Goal: Task Accomplishment & Management: Use online tool/utility

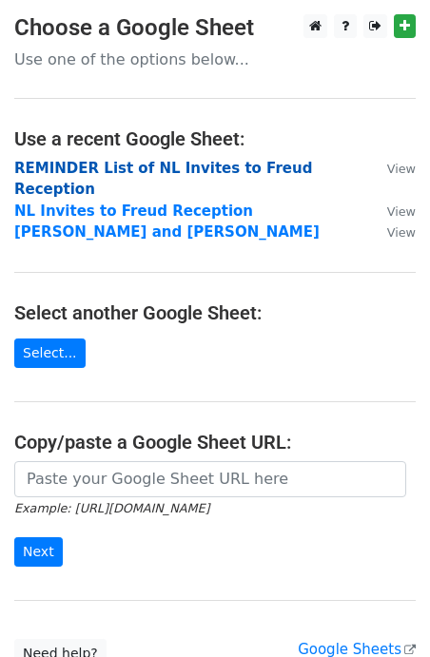
click at [180, 162] on strong "REMINDER List of NL Invites to Freud Reception" at bounding box center [163, 179] width 298 height 39
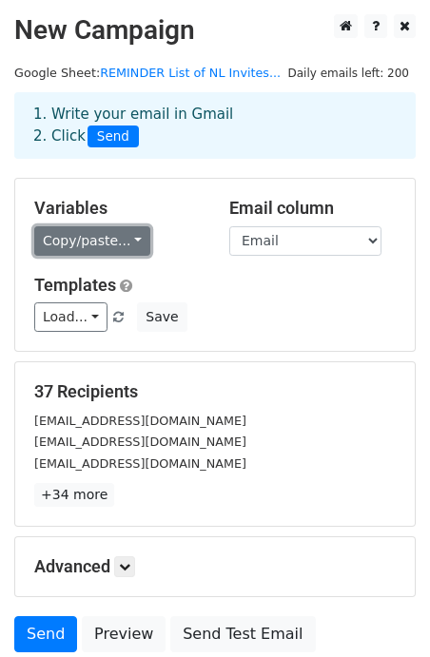
click at [112, 238] on link "Copy/paste..." at bounding box center [92, 240] width 116 height 29
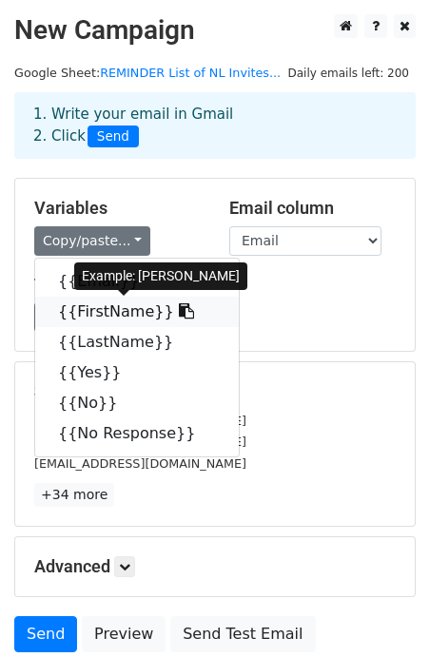
click at [93, 309] on link "{{FirstName}}" at bounding box center [136, 312] width 203 height 30
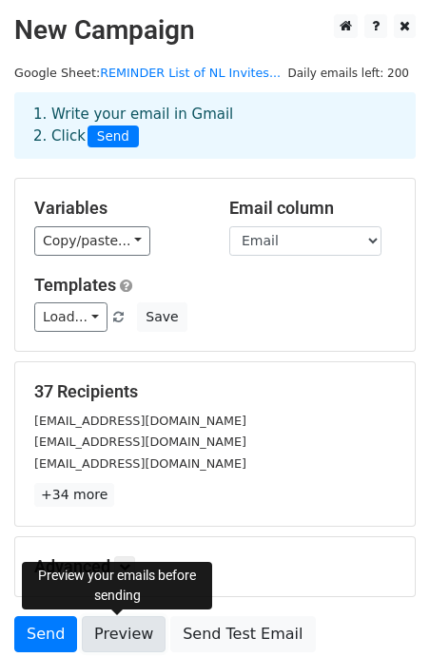
click at [120, 634] on link "Preview" at bounding box center [124, 634] width 84 height 36
